Goal: Task Accomplishment & Management: Complete application form

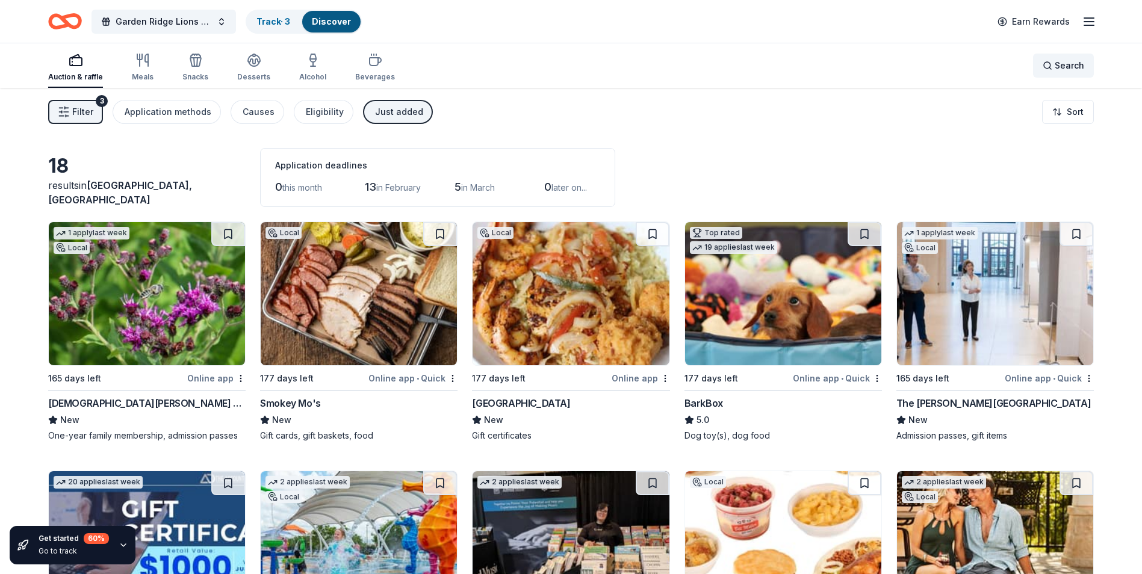
click at [1049, 69] on div "Search" at bounding box center [1063, 65] width 42 height 14
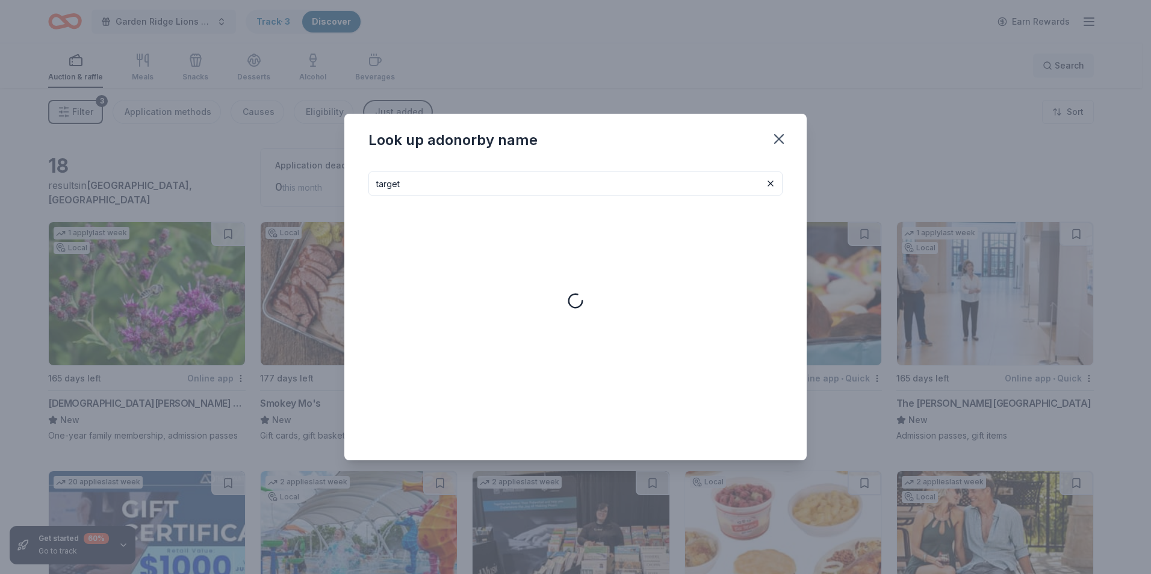
type input "target"
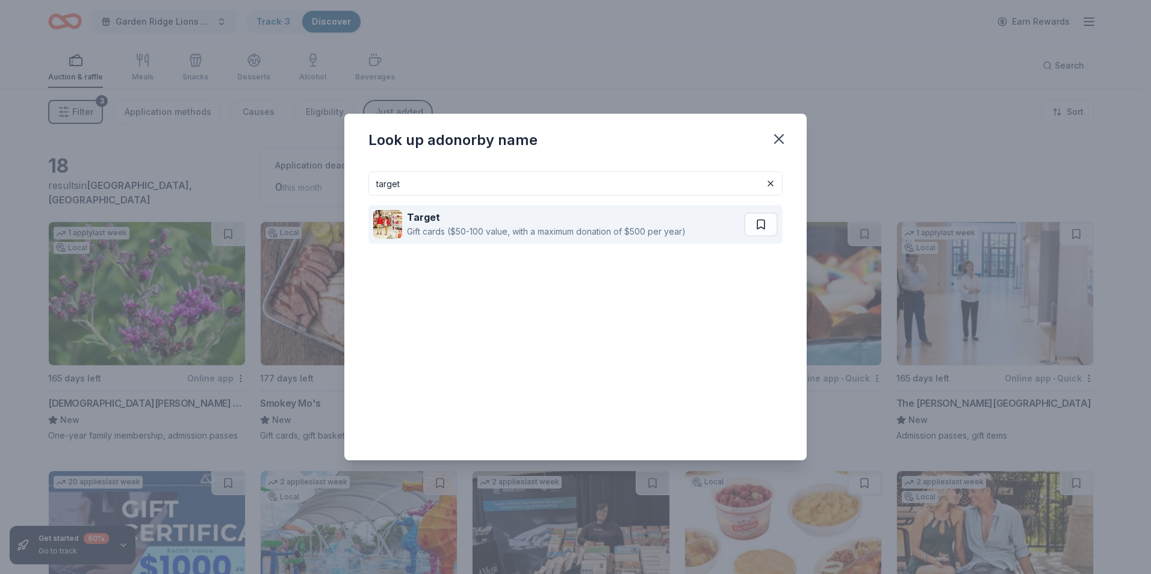
click at [573, 228] on div "Gift cards ($50-100 value, with a maximum donation of $500 per year)" at bounding box center [546, 232] width 279 height 14
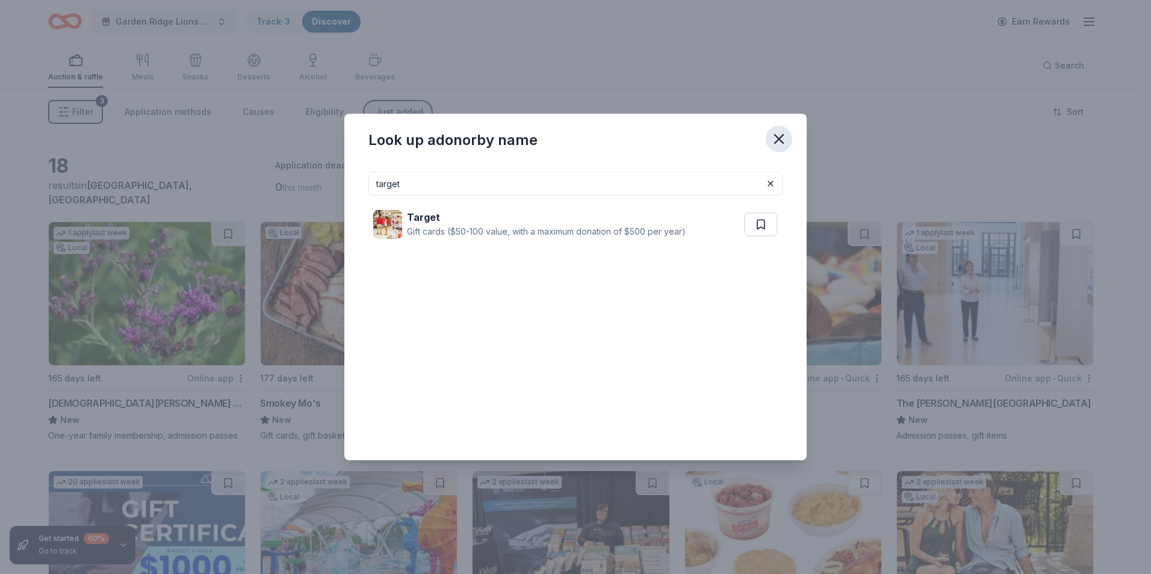
click at [779, 137] on icon "button" at bounding box center [778, 139] width 17 height 17
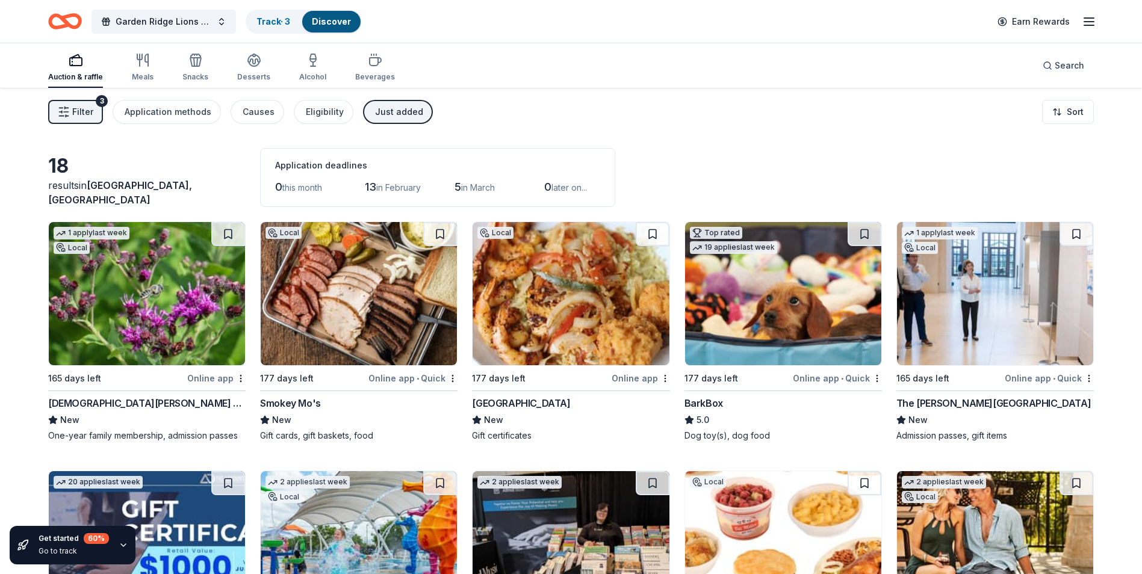
click at [392, 112] on div "Just added" at bounding box center [399, 112] width 48 height 14
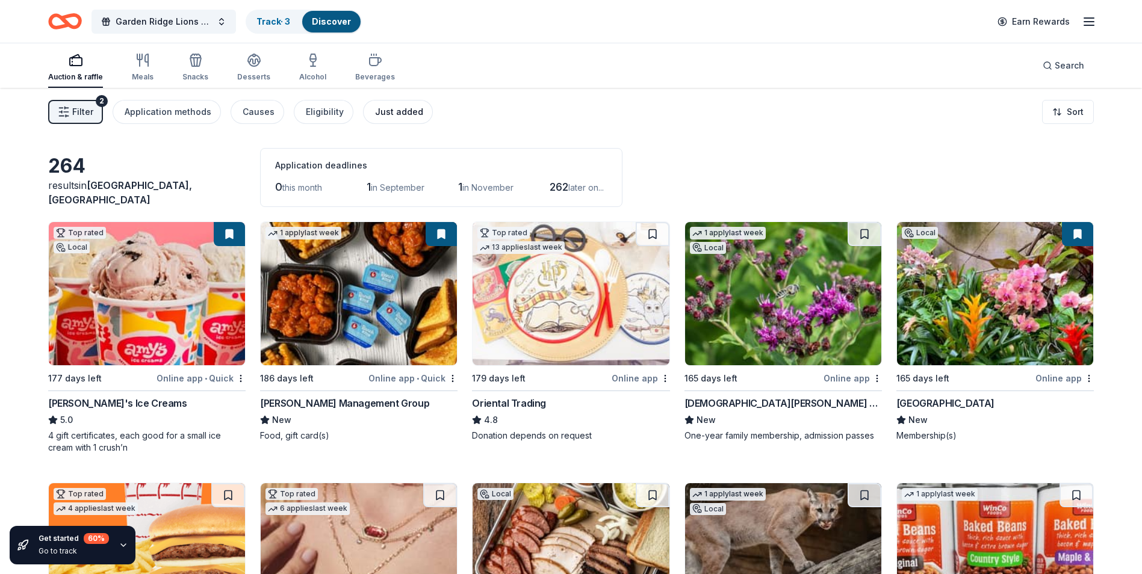
click at [392, 112] on div "Just added" at bounding box center [399, 112] width 48 height 14
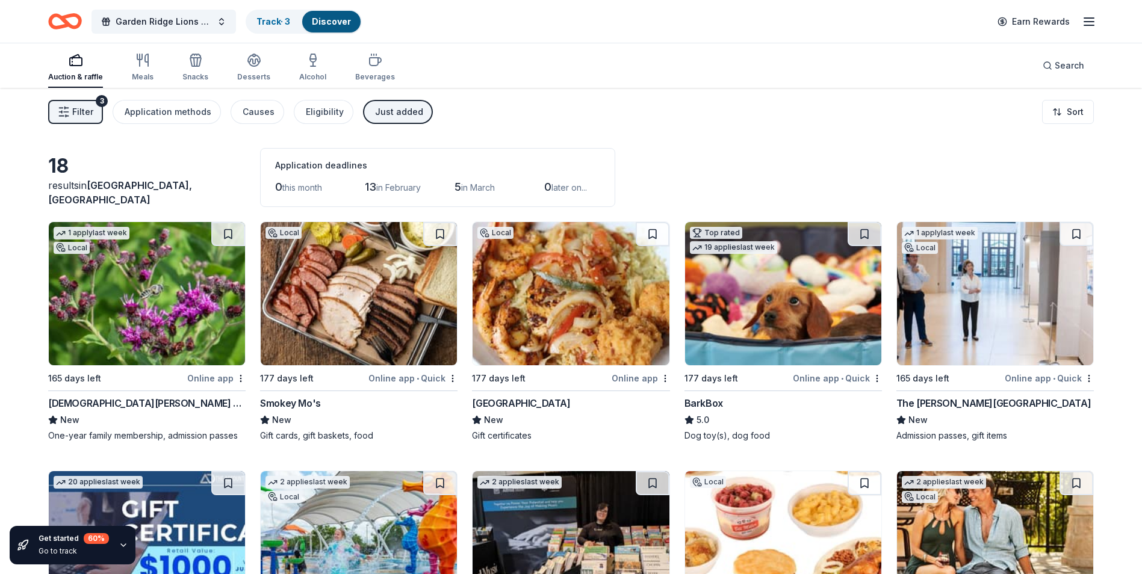
click at [137, 317] on img at bounding box center [147, 293] width 196 height 143
click at [78, 405] on div "[DEMOGRAPHIC_DATA][PERSON_NAME] Wildflower Center" at bounding box center [146, 403] width 197 height 14
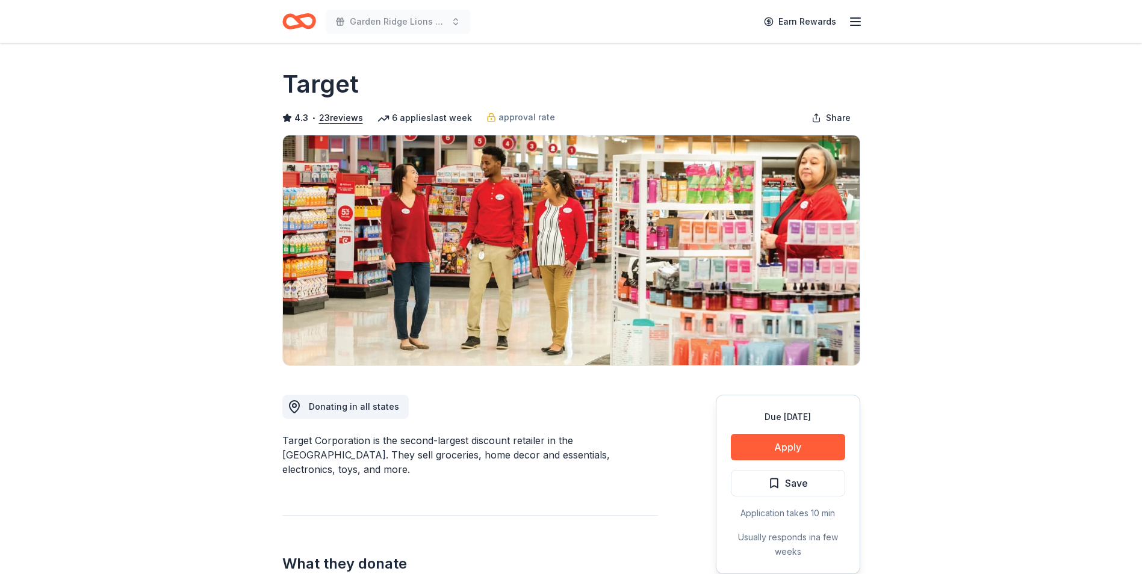
scroll to position [181, 0]
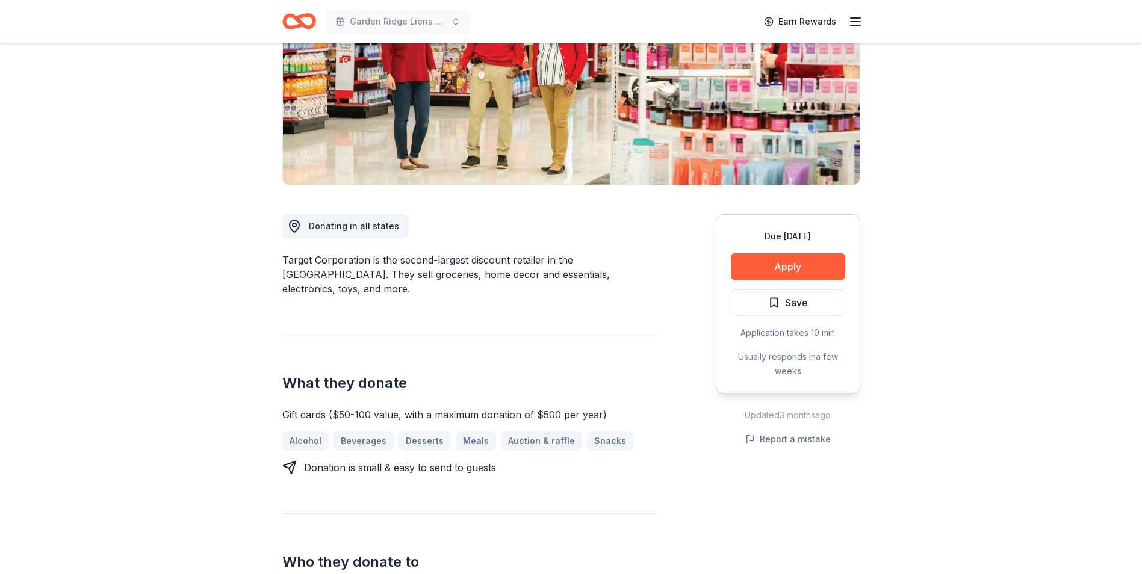
click at [818, 276] on button "Apply" at bounding box center [788, 266] width 114 height 26
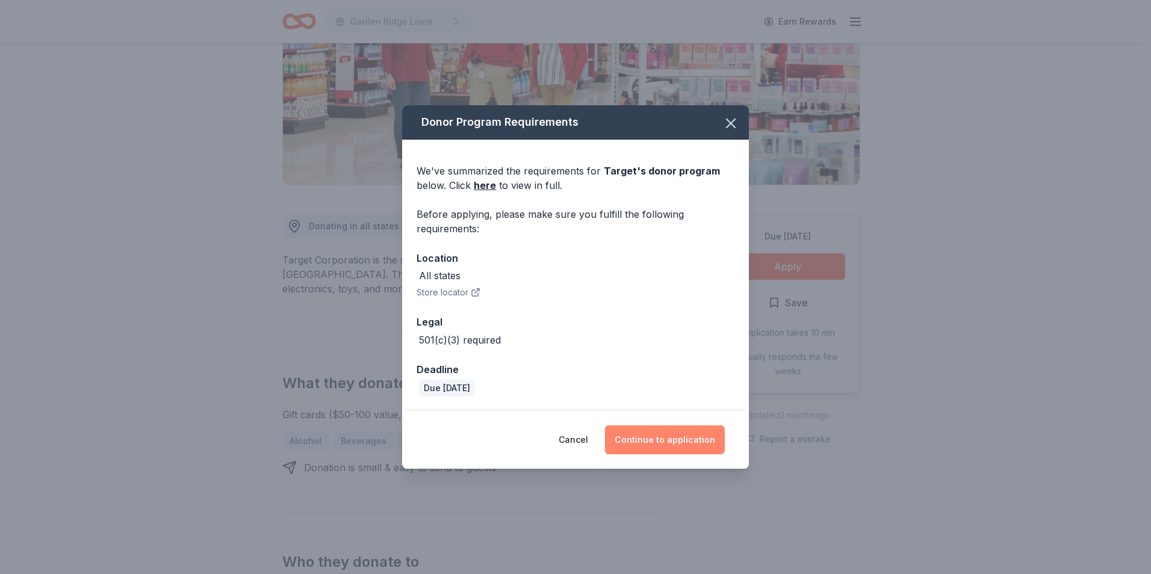
click at [677, 434] on button "Continue to application" at bounding box center [665, 440] width 120 height 29
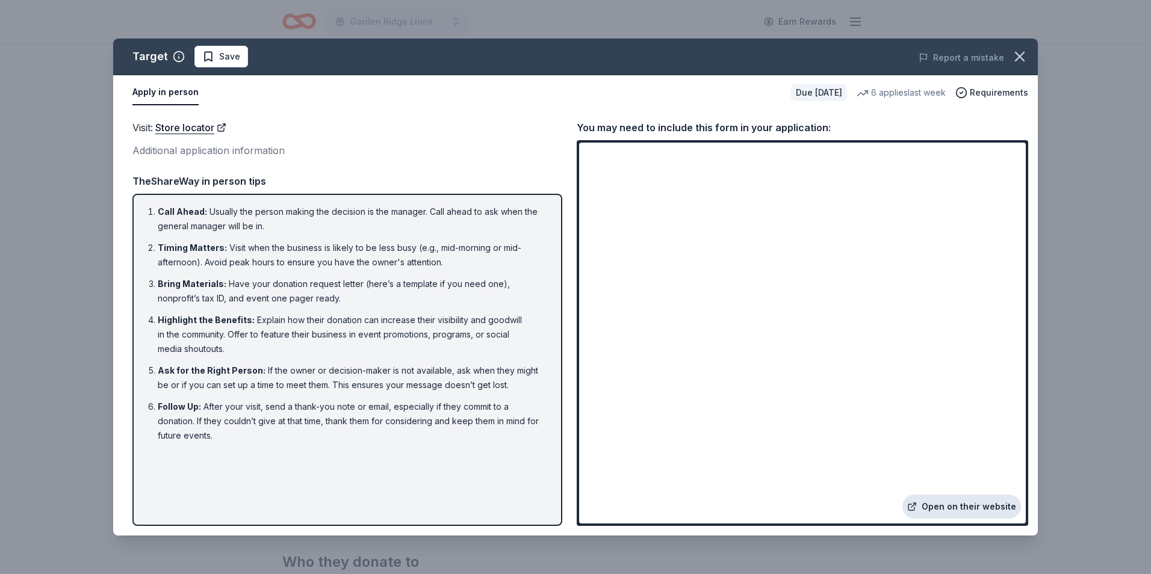
click at [970, 509] on link "Open on their website" at bounding box center [961, 507] width 119 height 24
click at [520, 151] on div "Additional application information" at bounding box center [347, 151] width 430 height 16
click at [1024, 49] on icon "button" at bounding box center [1019, 56] width 17 height 17
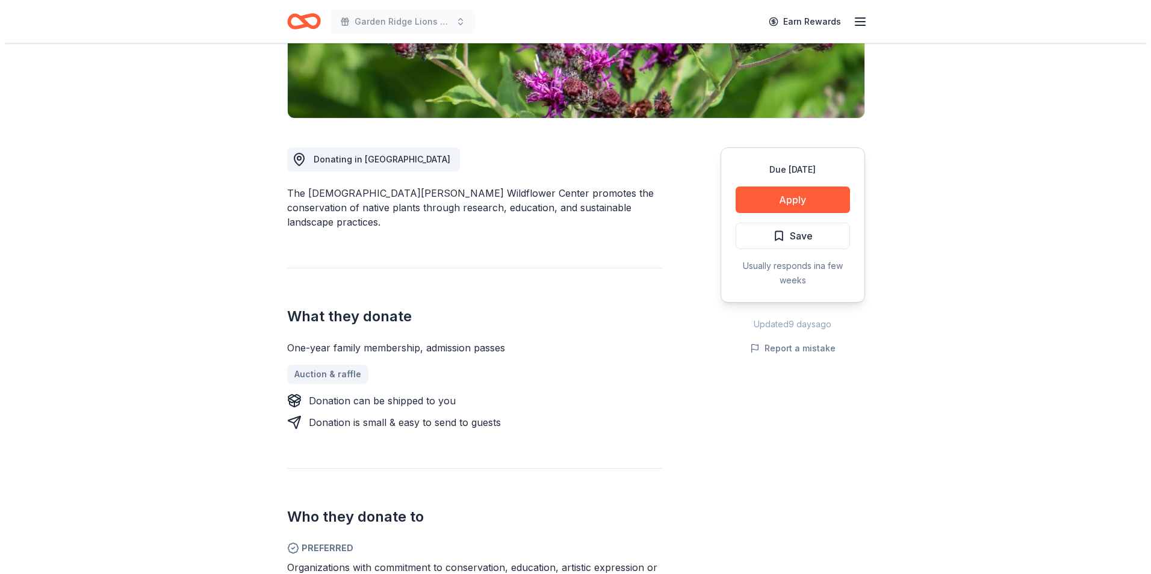
scroll to position [241, 0]
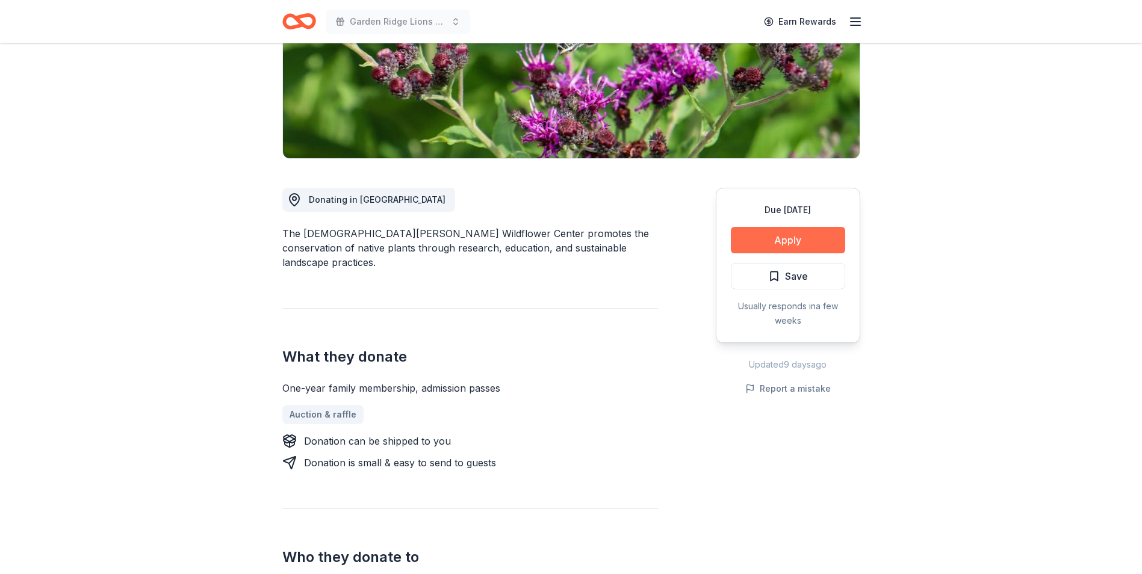
click at [761, 227] on button "Apply" at bounding box center [788, 240] width 114 height 26
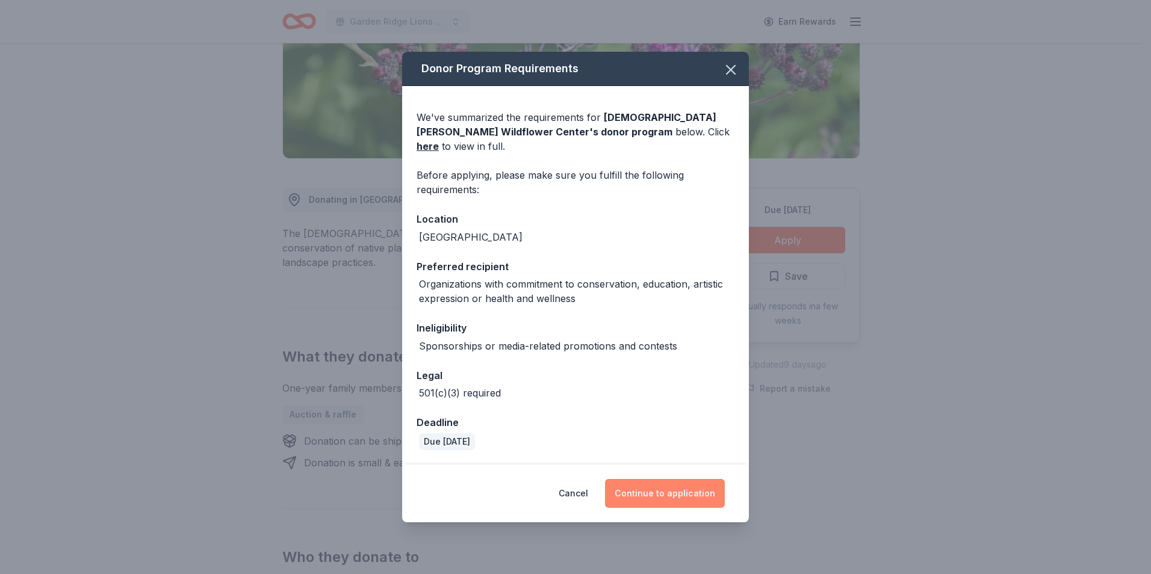
click at [685, 497] on button "Continue to application" at bounding box center [665, 493] width 120 height 29
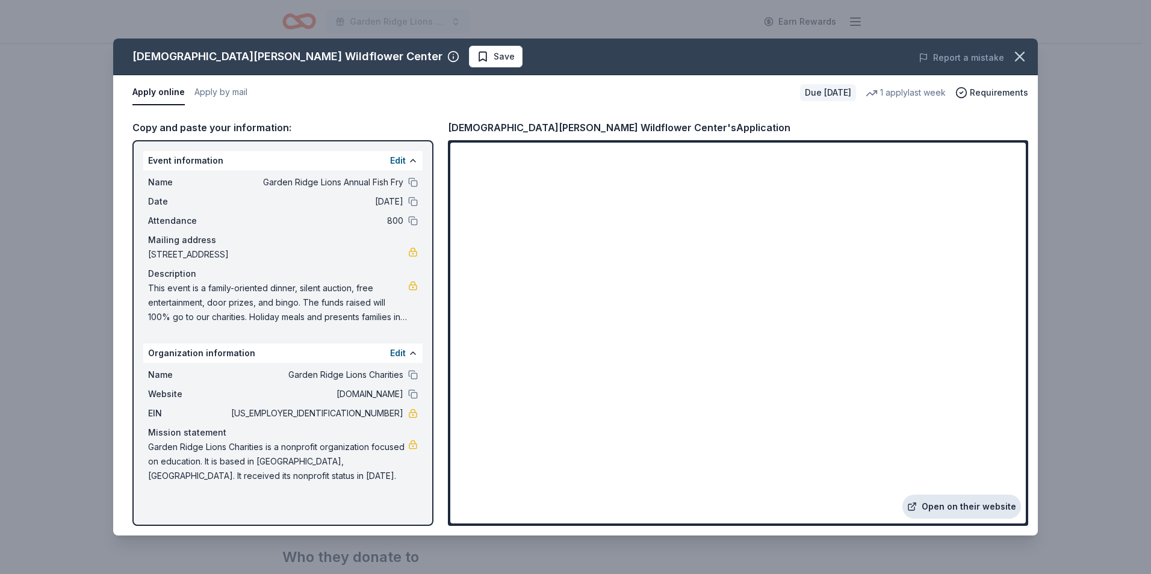
click at [947, 505] on link "Open on their website" at bounding box center [961, 507] width 119 height 24
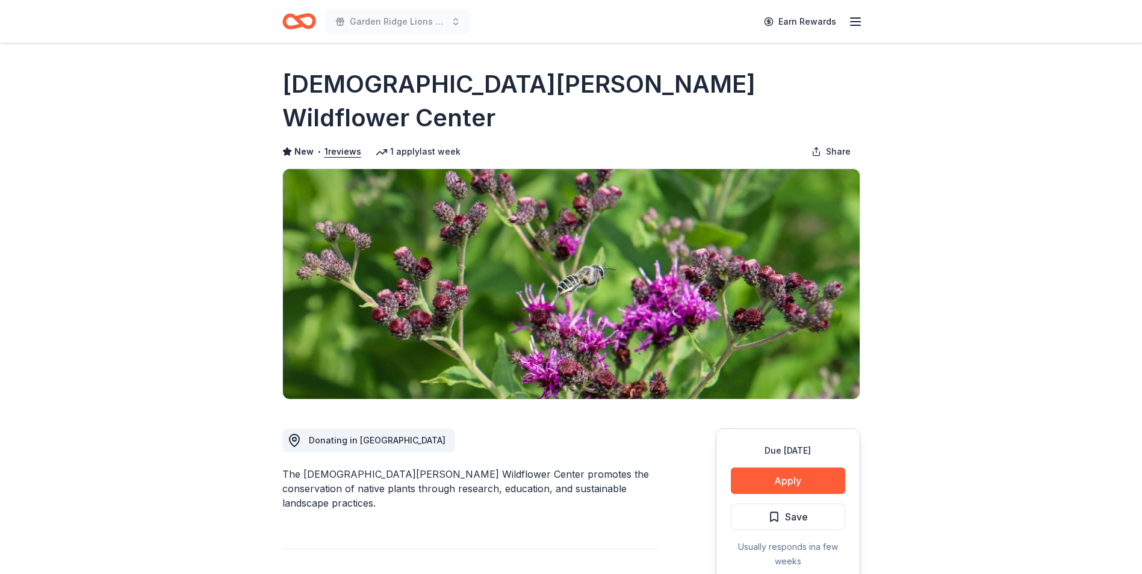
drag, startPoint x: 302, startPoint y: 438, endPoint x: 361, endPoint y: 438, distance: 59.0
click at [361, 467] on div "The Lady Bird Johnson Wildflower Center promotes the conservation of native pla…" at bounding box center [470, 488] width 376 height 43
